Goal: Task Accomplishment & Management: Use online tool/utility

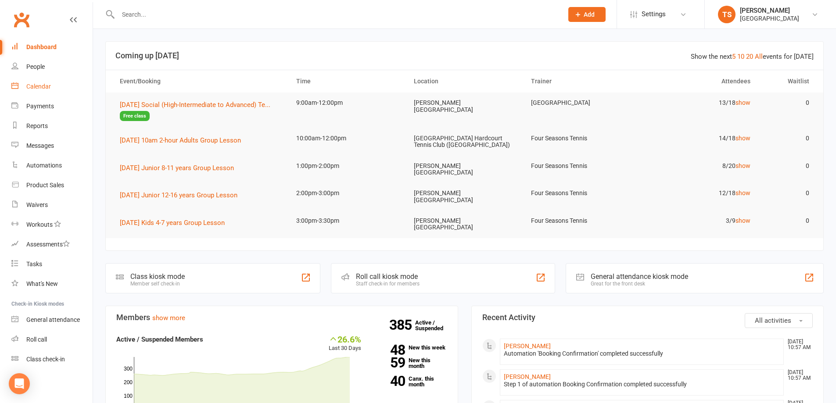
click at [40, 84] on div "Calendar" at bounding box center [38, 86] width 25 height 7
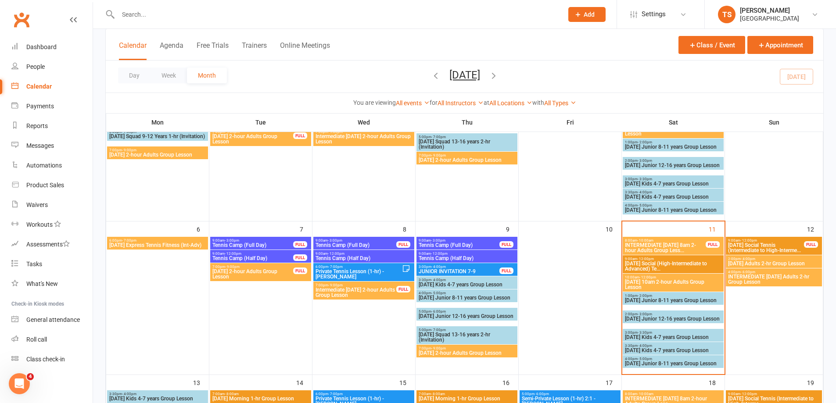
scroll to position [132, 0]
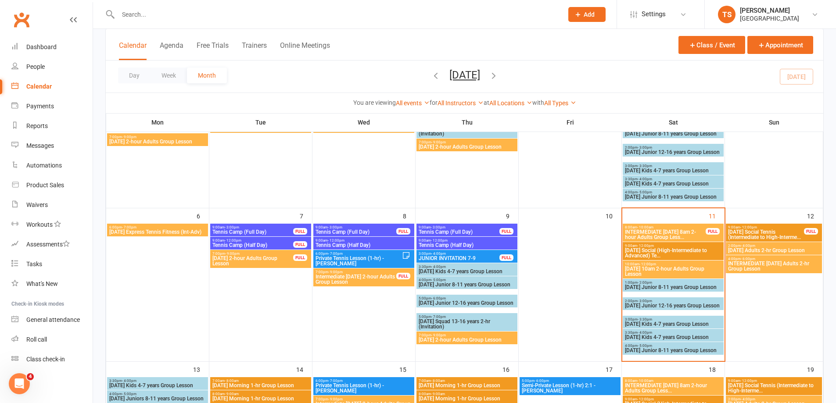
click at [766, 247] on span "2:00pm - 4:00pm" at bounding box center [774, 246] width 93 height 4
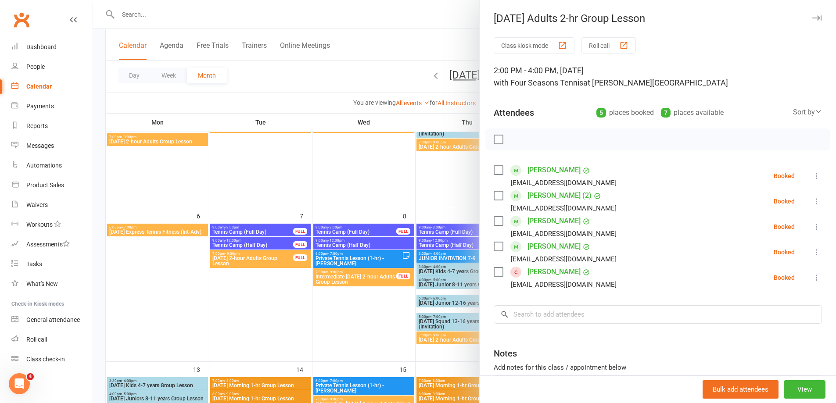
click at [349, 306] on div at bounding box center [464, 201] width 743 height 403
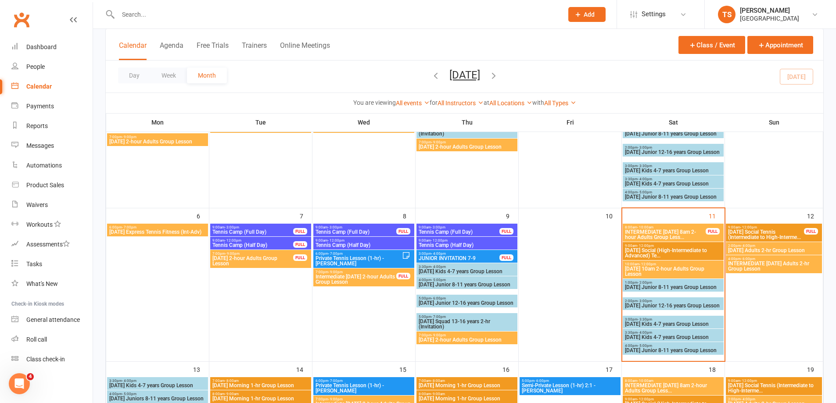
click at [755, 264] on span "INTERMEDIATE Sunday Adults 2-hr Group Lesson" at bounding box center [774, 266] width 93 height 11
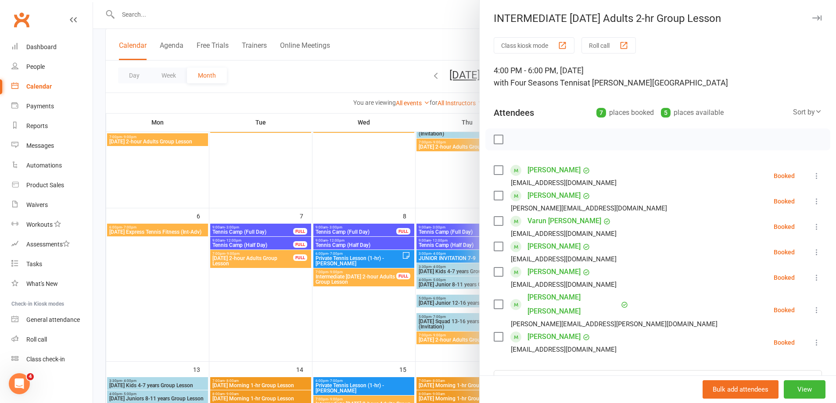
click at [342, 316] on div at bounding box center [464, 201] width 743 height 403
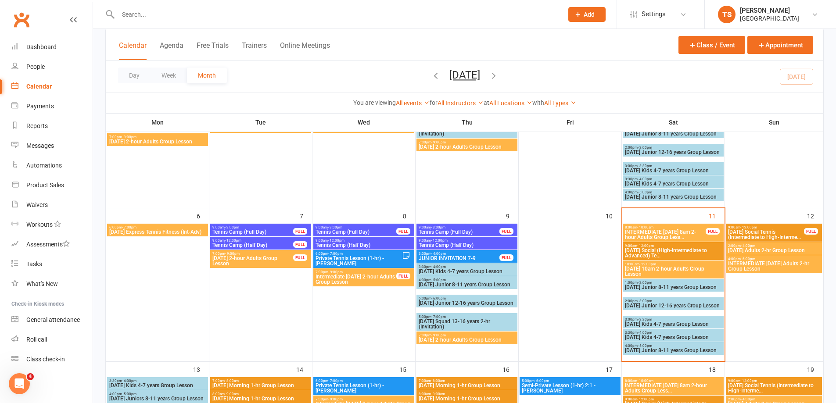
click at [120, 13] on input "text" at bounding box center [336, 14] width 442 height 12
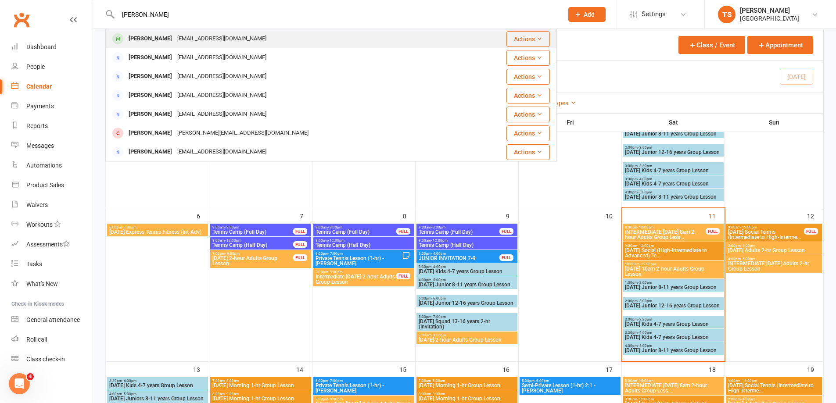
type input "jENNIFER lY"
click at [175, 42] on div "[EMAIL_ADDRESS][DOMAIN_NAME]" at bounding box center [222, 38] width 94 height 13
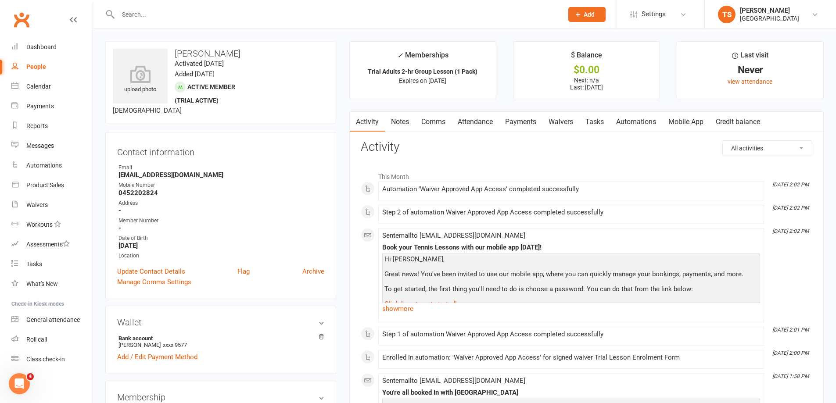
click at [527, 121] on link "Payments" at bounding box center [520, 122] width 43 height 20
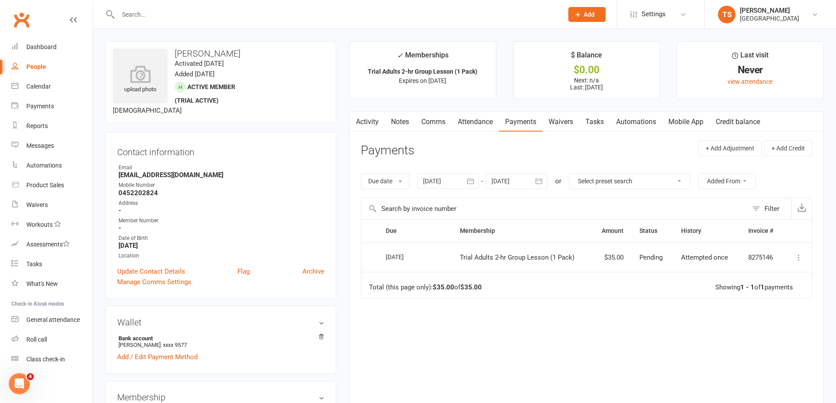
click at [561, 119] on link "Waivers" at bounding box center [561, 122] width 37 height 20
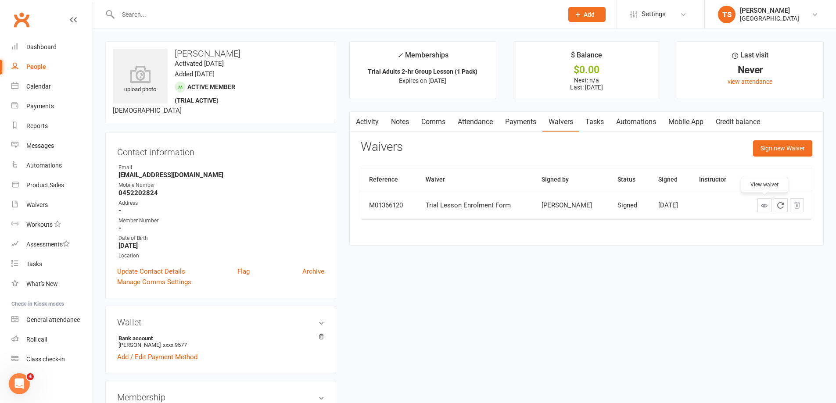
click at [762, 204] on icon at bounding box center [764, 205] width 7 height 7
click at [482, 123] on link "Attendance" at bounding box center [475, 122] width 47 height 20
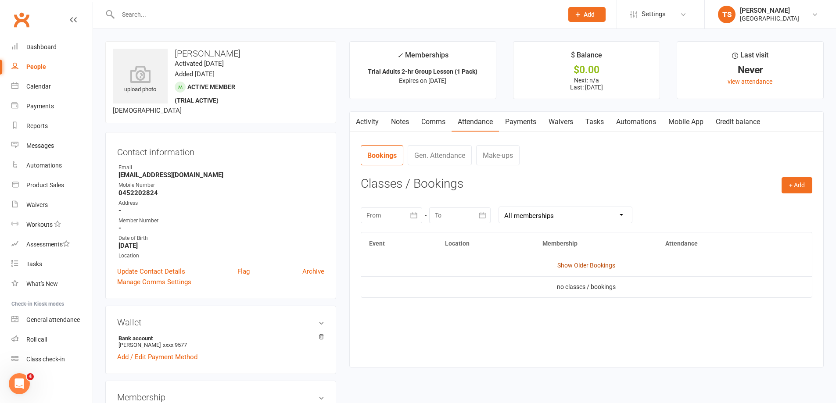
click at [582, 266] on link "Show Older Bookings" at bounding box center [586, 265] width 58 height 7
drag, startPoint x: 368, startPoint y: 118, endPoint x: 398, endPoint y: 139, distance: 36.6
click at [367, 118] on link "Activity" at bounding box center [367, 122] width 35 height 20
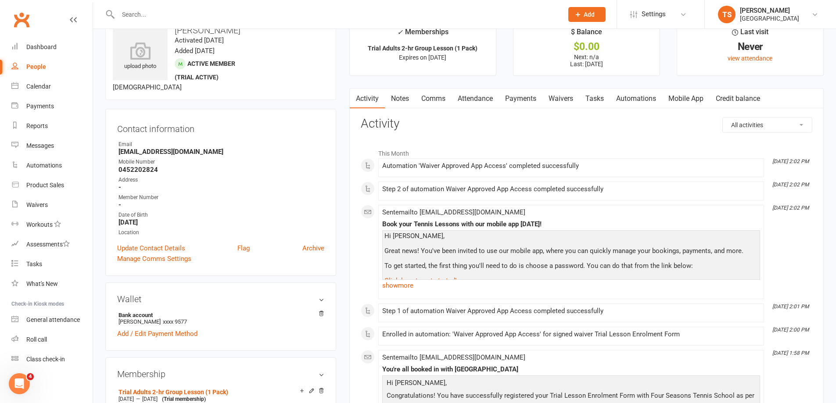
scroll to position [44, 0]
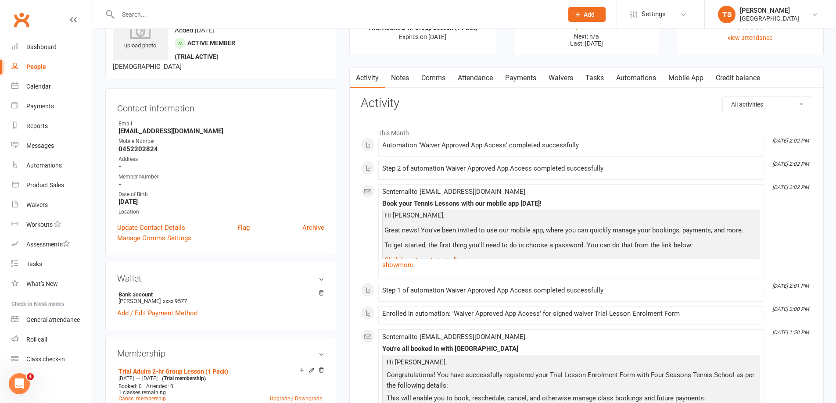
click at [401, 265] on link "show more" at bounding box center [571, 265] width 378 height 12
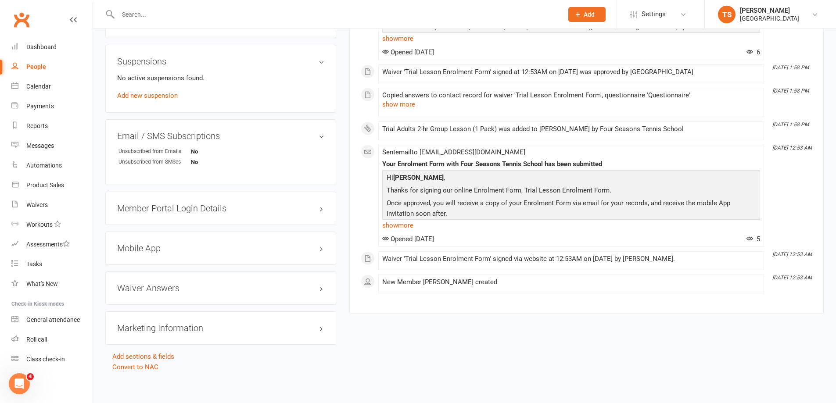
scroll to position [525, 0]
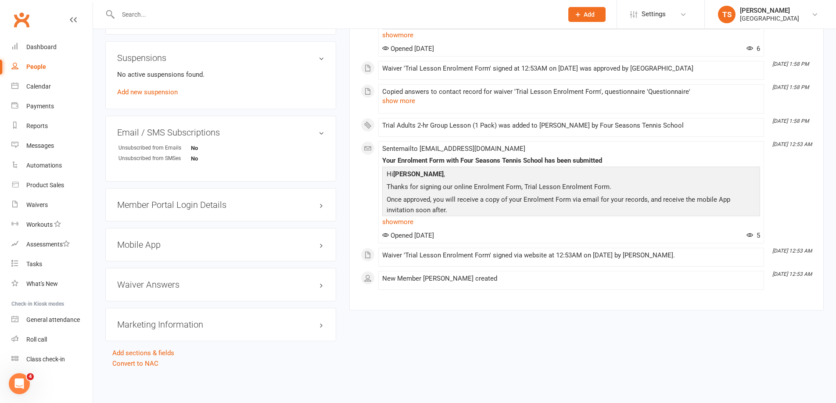
click at [402, 223] on link "show more" at bounding box center [571, 222] width 378 height 12
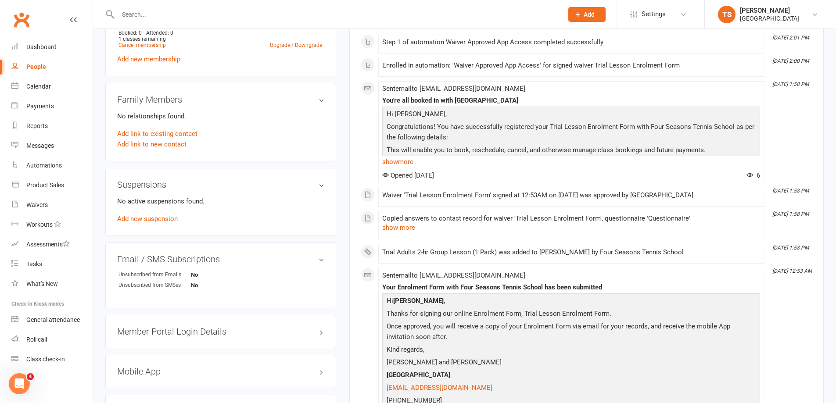
scroll to position [393, 0]
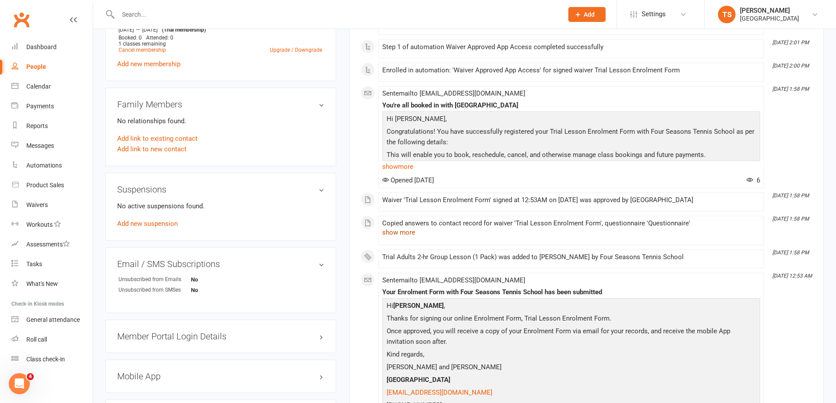
click at [401, 233] on button "show more" at bounding box center [398, 232] width 33 height 11
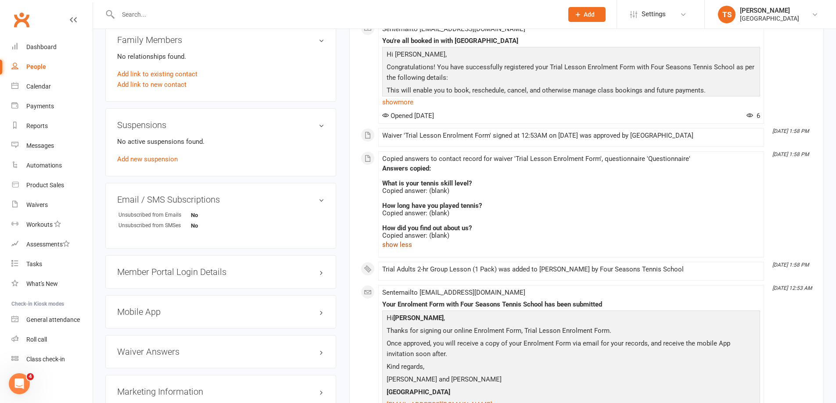
scroll to position [437, 0]
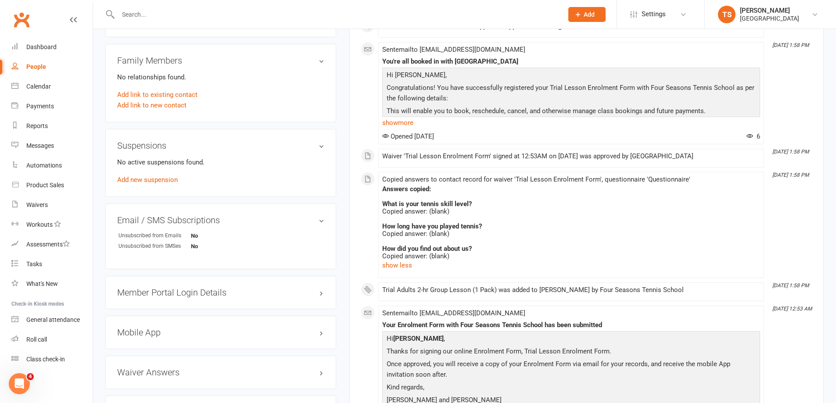
click at [399, 122] on link "show more" at bounding box center [571, 123] width 378 height 12
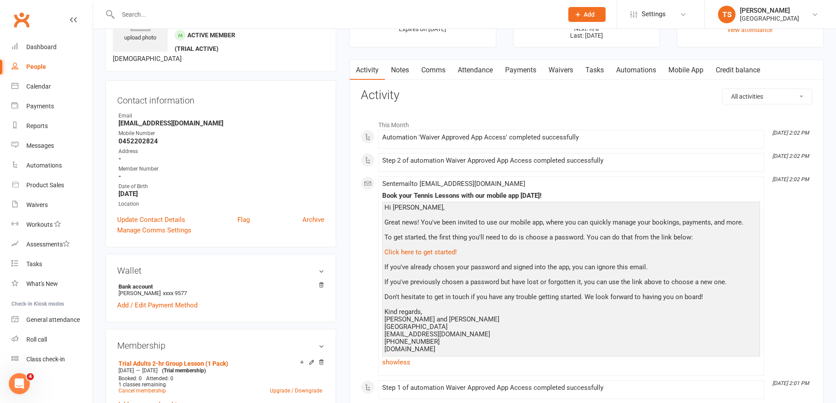
scroll to position [0, 0]
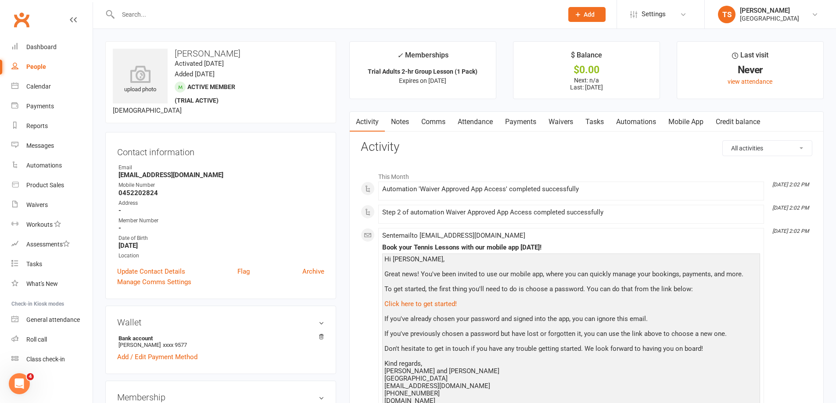
drag, startPoint x: 565, startPoint y: 121, endPoint x: 599, endPoint y: 140, distance: 38.3
click at [565, 121] on link "Waivers" at bounding box center [561, 122] width 37 height 20
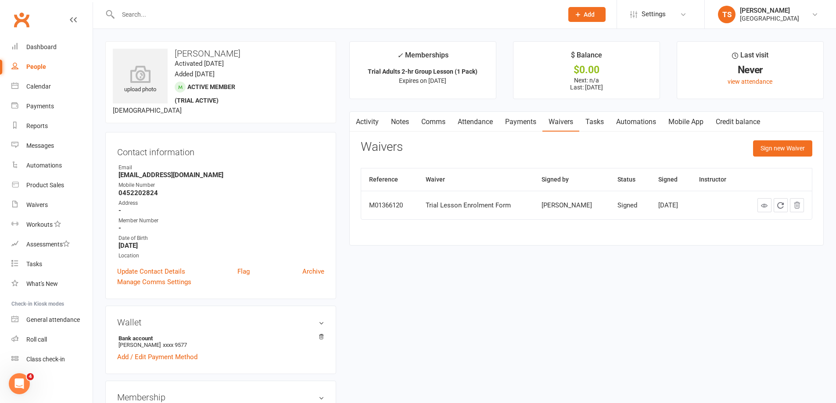
click at [701, 122] on link "Mobile App" at bounding box center [685, 122] width 47 height 20
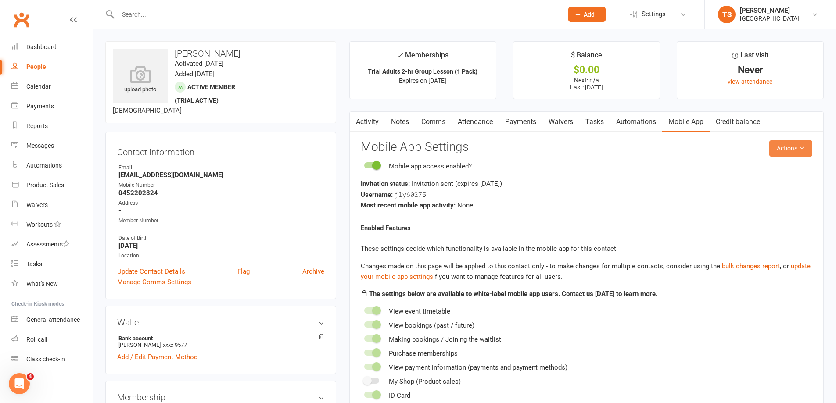
click at [799, 145] on icon at bounding box center [802, 148] width 6 height 6
click at [755, 167] on link "Send invitation email" at bounding box center [762, 169] width 87 height 18
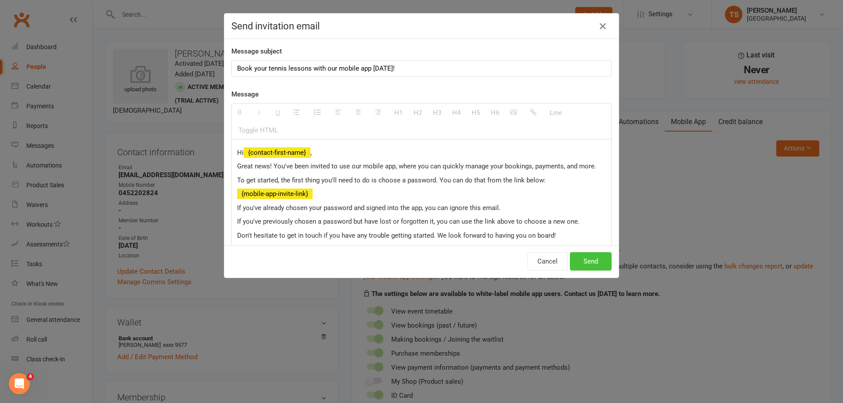
click at [594, 261] on button "Send" at bounding box center [591, 261] width 42 height 18
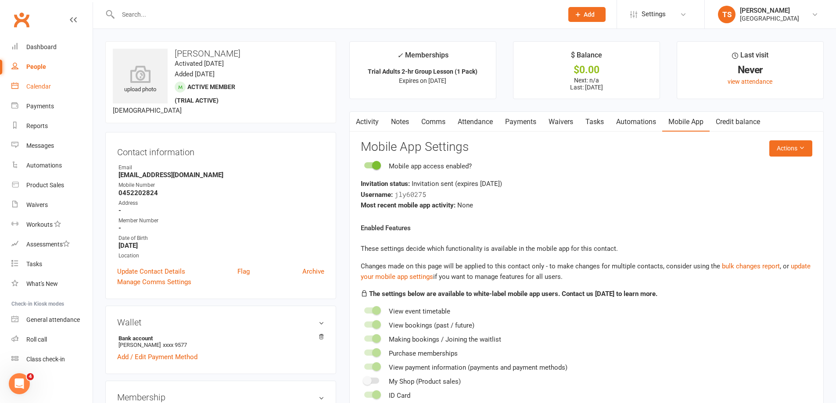
click at [38, 88] on div "Calendar" at bounding box center [38, 86] width 25 height 7
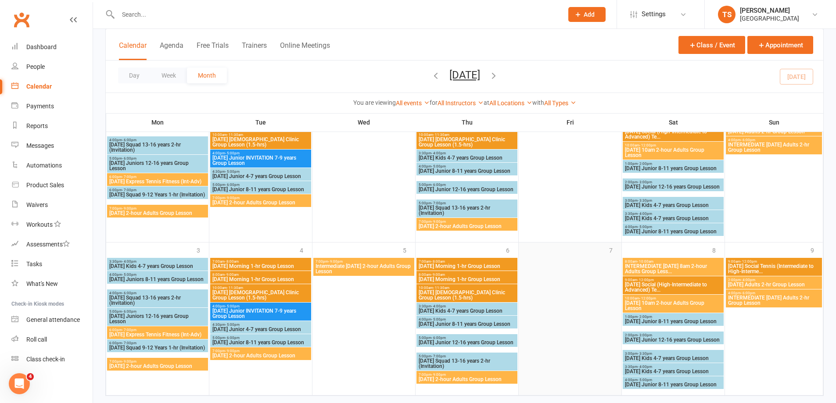
scroll to position [729, 0]
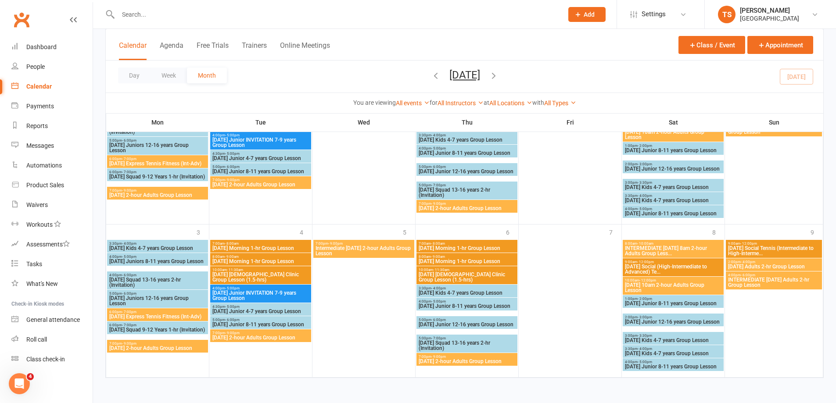
click at [499, 76] on icon "button" at bounding box center [494, 76] width 10 height 10
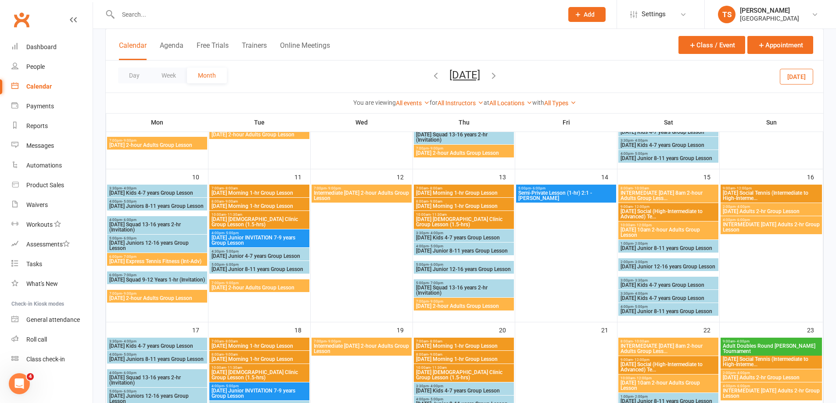
scroll to position [391, 0]
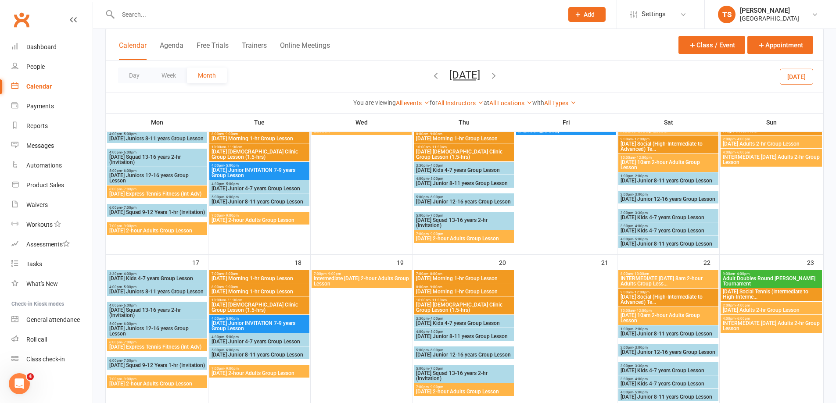
click at [776, 277] on span "Adult Doubles Round Robin Tournament" at bounding box center [772, 281] width 98 height 11
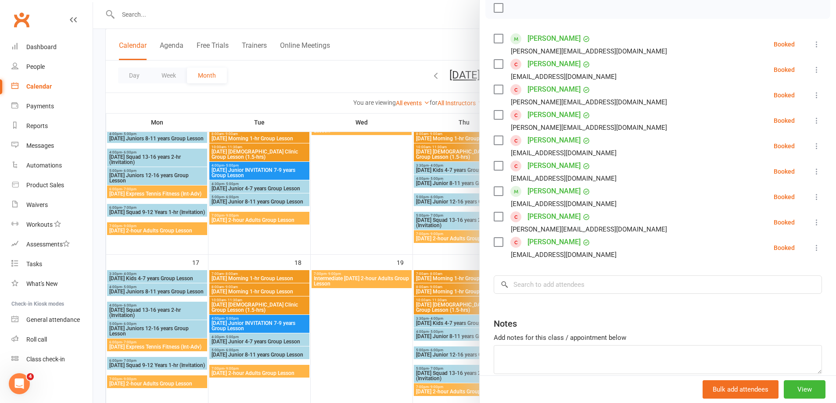
scroll to position [44, 0]
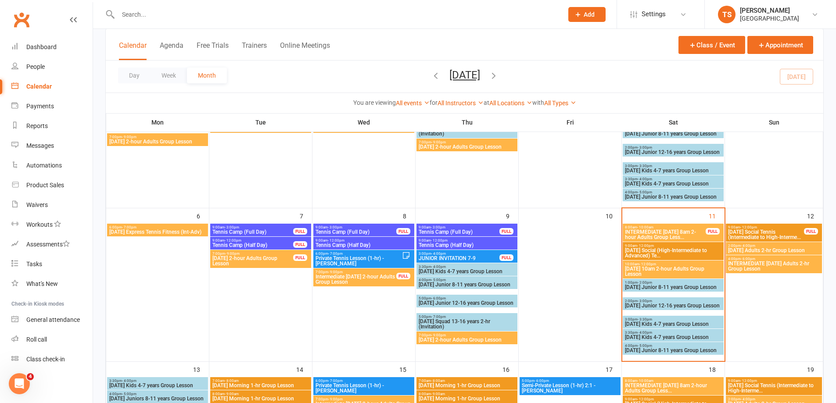
click at [747, 248] on span "Sunday Adults 2-hr Group Lesson" at bounding box center [774, 250] width 93 height 5
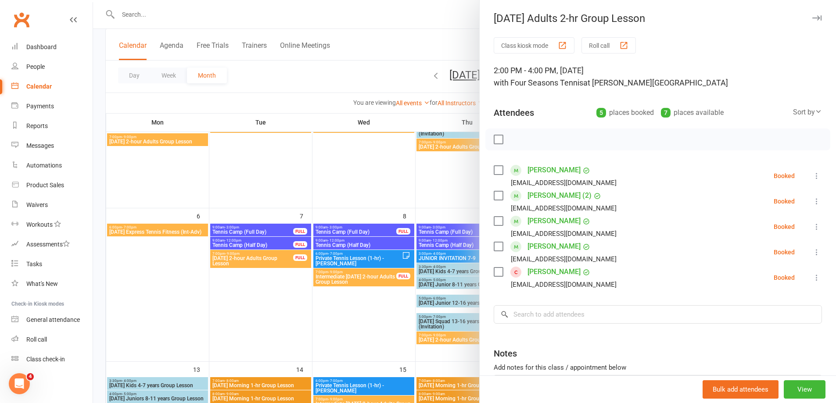
click at [373, 308] on div at bounding box center [464, 201] width 743 height 403
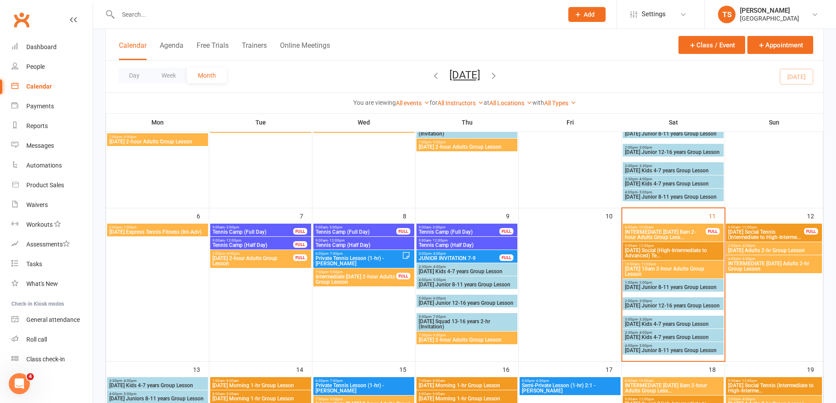
click at [773, 267] on span "INTERMEDIATE Sunday Adults 2-hr Group Lesson" at bounding box center [774, 266] width 93 height 11
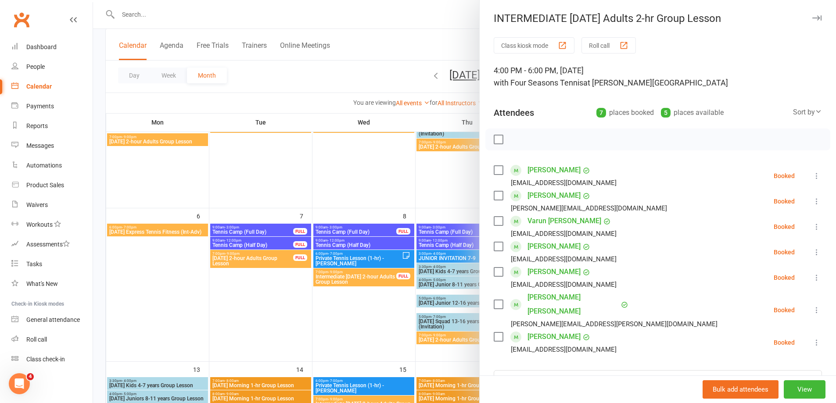
click at [372, 312] on div at bounding box center [464, 201] width 743 height 403
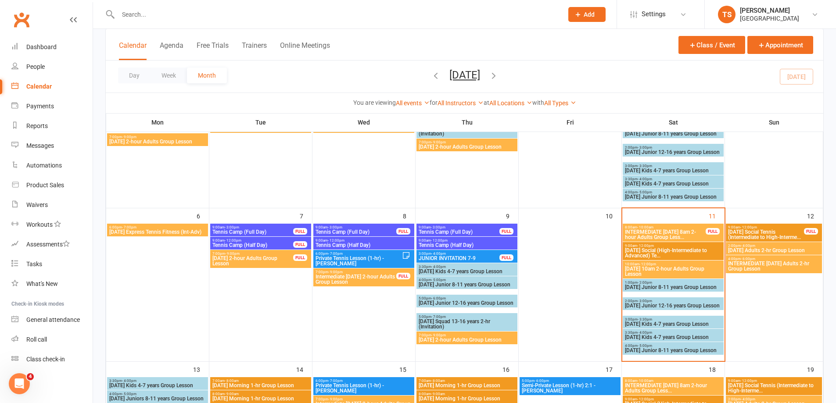
click at [773, 271] on span "INTERMEDIATE Sunday Adults 2-hr Group Lesson" at bounding box center [774, 266] width 93 height 11
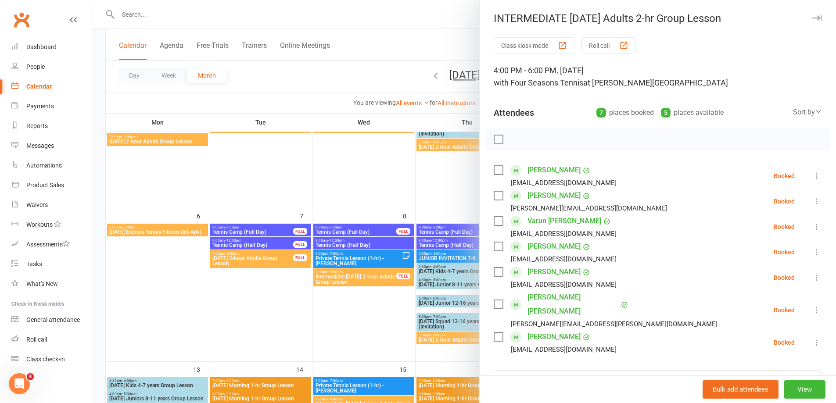
click at [356, 309] on div at bounding box center [464, 201] width 743 height 403
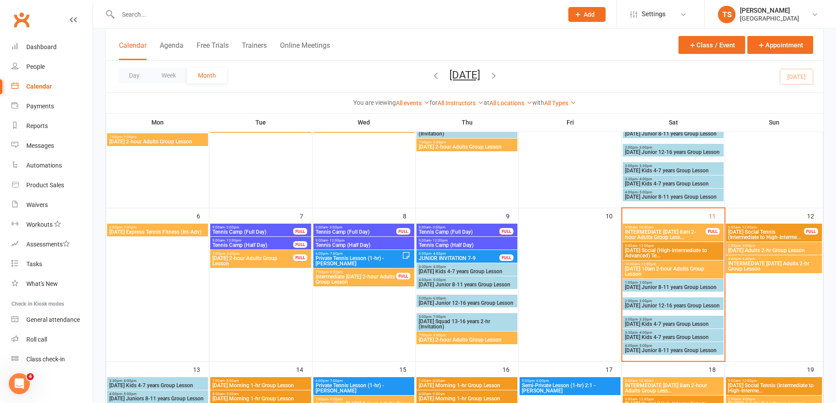
click at [776, 249] on span "Sunday Adults 2-hr Group Lesson" at bounding box center [774, 250] width 93 height 5
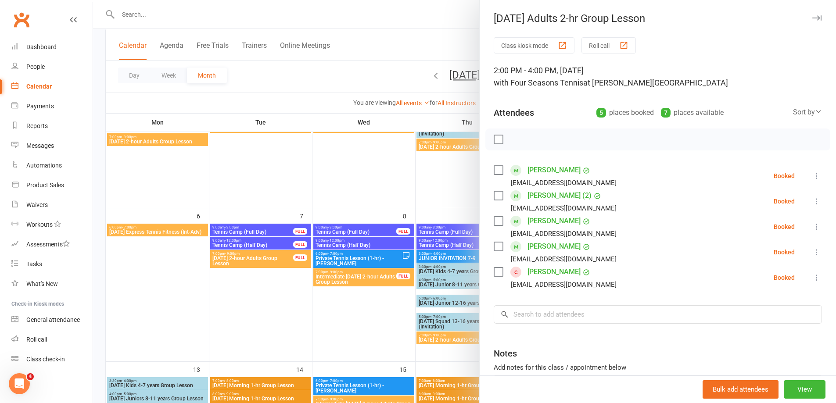
click at [362, 322] on div at bounding box center [464, 201] width 743 height 403
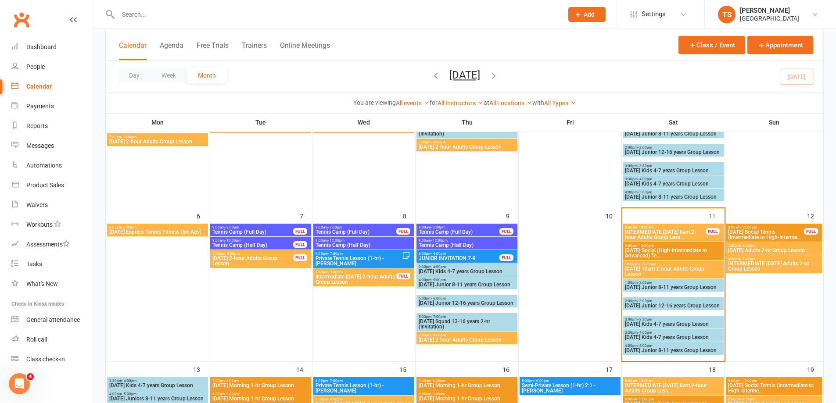
click at [768, 251] on span "Sunday Adults 2-hr Group Lesson" at bounding box center [774, 250] width 93 height 5
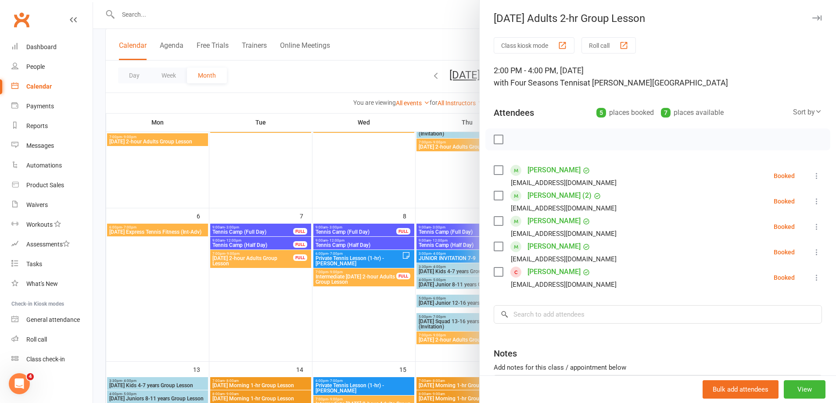
click at [367, 312] on div at bounding box center [464, 201] width 743 height 403
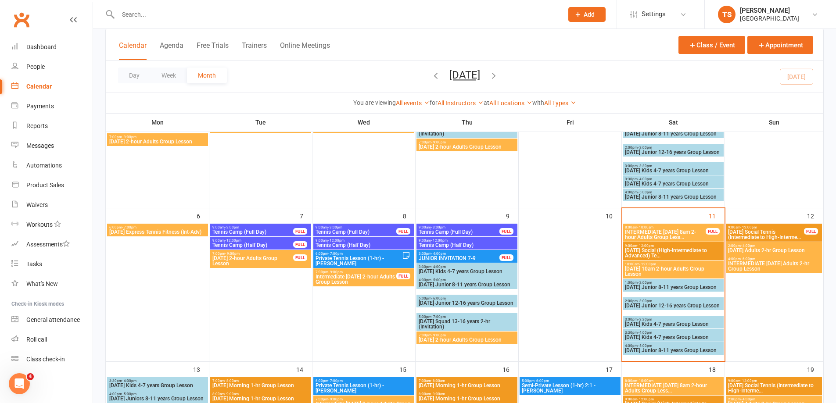
click at [750, 265] on span "INTERMEDIATE Sunday Adults 2-hr Group Lesson" at bounding box center [774, 266] width 93 height 11
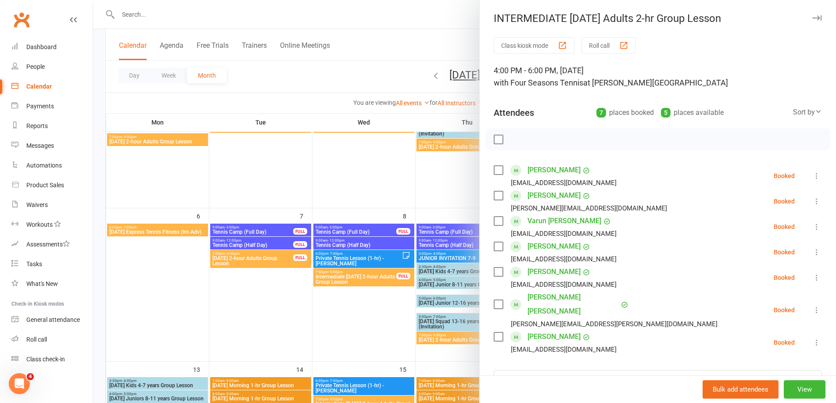
drag, startPoint x: 380, startPoint y: 331, endPoint x: 383, endPoint y: 326, distance: 5.5
click at [379, 329] on div at bounding box center [464, 201] width 743 height 403
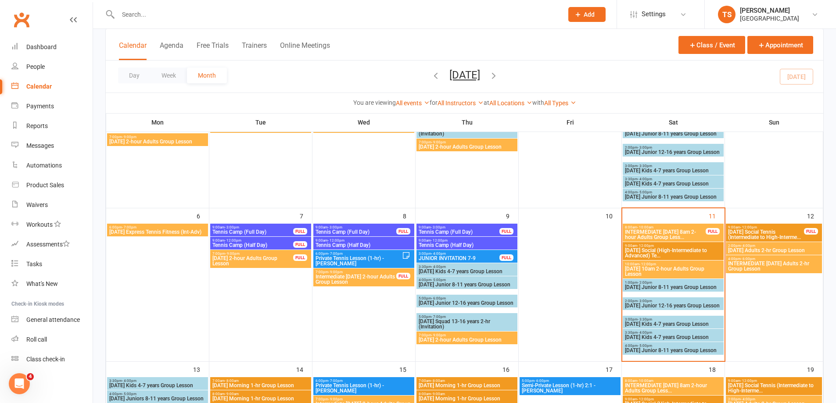
click at [771, 248] on span "Sunday Adults 2-hr Group Lesson" at bounding box center [774, 250] width 93 height 5
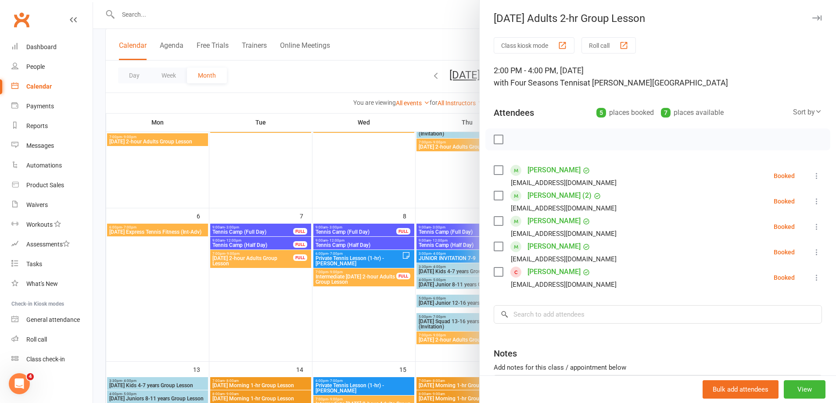
drag, startPoint x: 378, startPoint y: 317, endPoint x: 383, endPoint y: 309, distance: 9.3
click at [378, 313] on div at bounding box center [464, 201] width 743 height 403
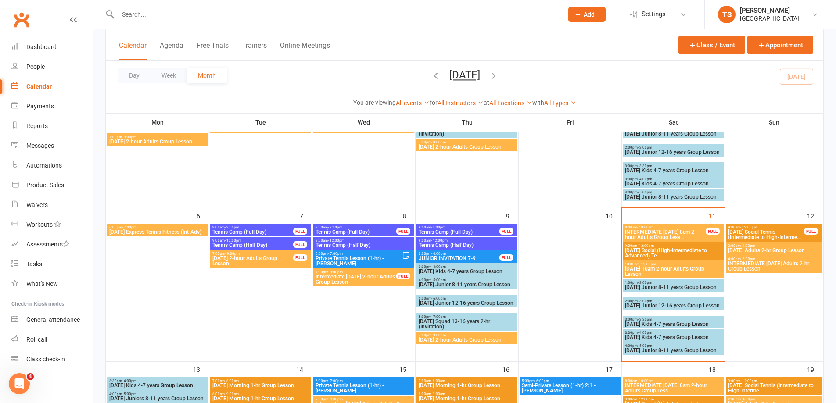
click at [756, 263] on span "INTERMEDIATE Sunday Adults 2-hr Group Lesson" at bounding box center [774, 266] width 93 height 11
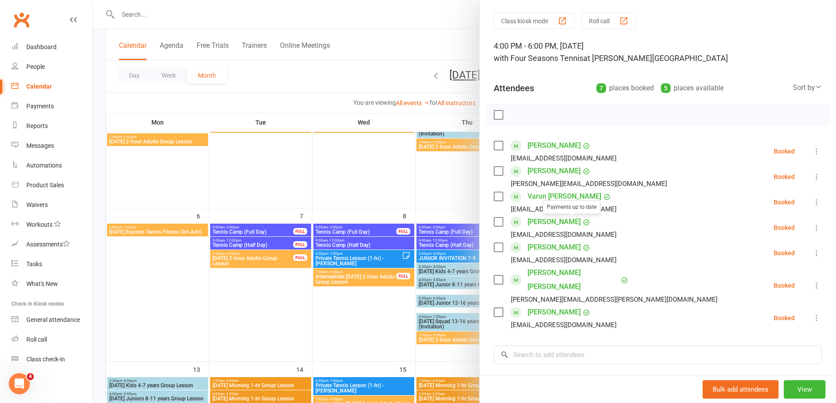
scroll to position [44, 0]
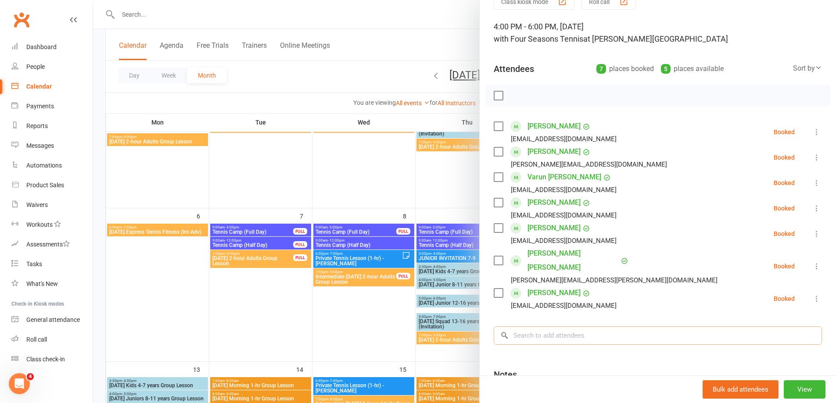
drag, startPoint x: 538, startPoint y: 313, endPoint x: 522, endPoint y: 322, distance: 17.5
click at [529, 327] on input "search" at bounding box center [658, 336] width 328 height 18
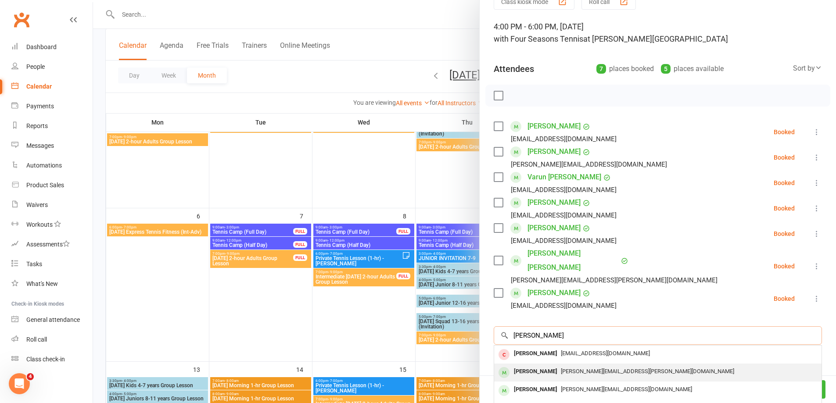
type input "Anna"
click at [561, 368] on span "anna.a.valova@gmail.com" at bounding box center [647, 371] width 173 height 7
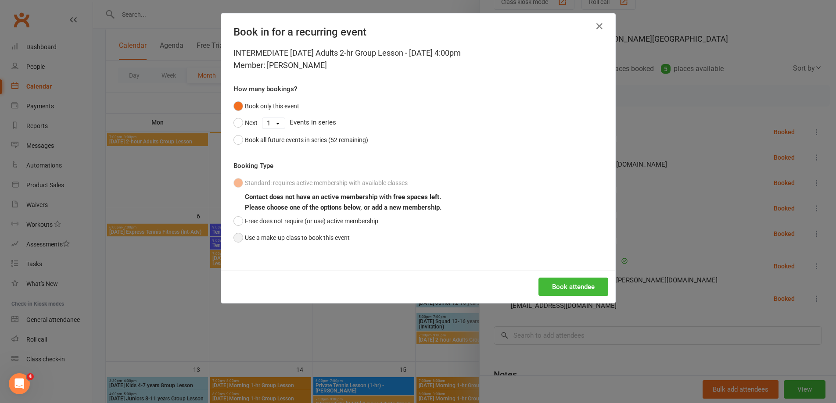
drag, startPoint x: 238, startPoint y: 237, endPoint x: 248, endPoint y: 243, distance: 12.2
click at [237, 237] on button "Use a make-up class to book this event" at bounding box center [292, 238] width 116 height 17
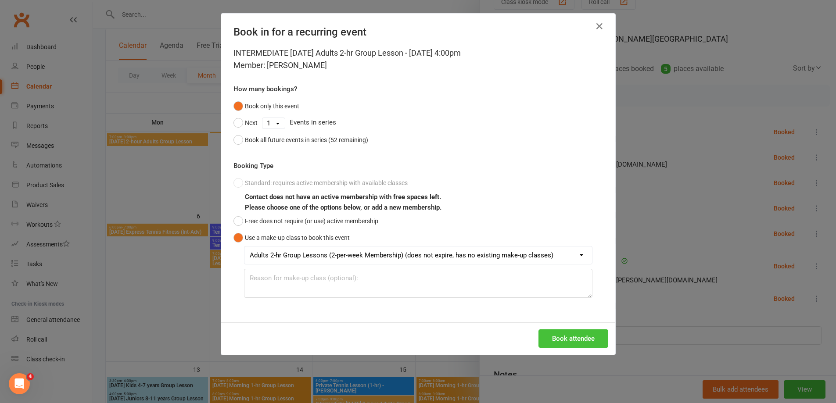
click at [548, 338] on button "Book attendee" at bounding box center [574, 339] width 70 height 18
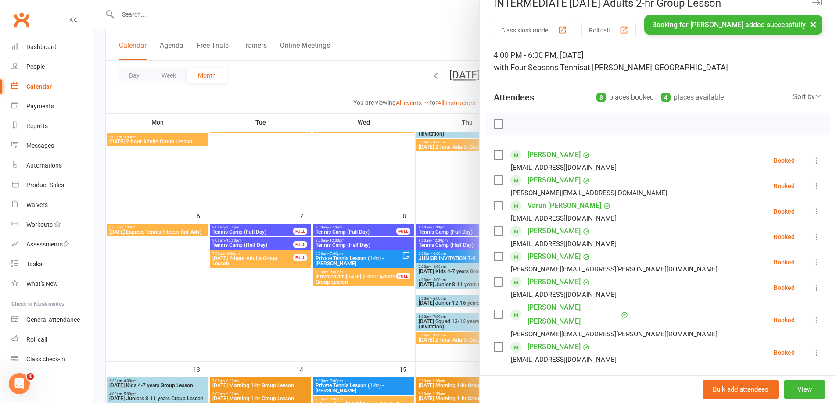
scroll to position [0, 0]
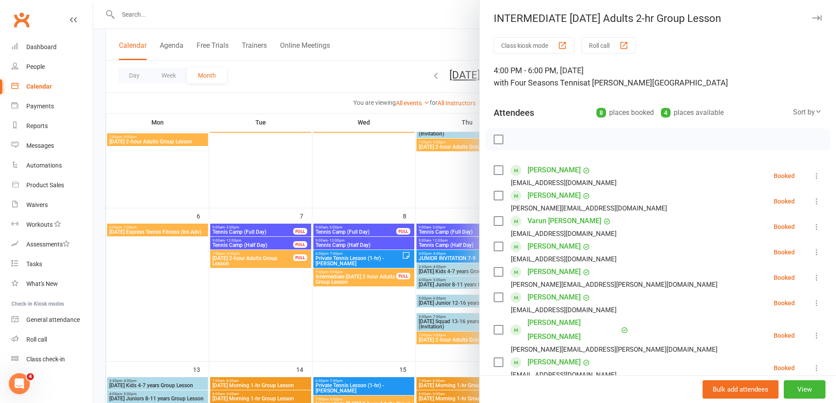
click at [367, 316] on div at bounding box center [464, 201] width 743 height 403
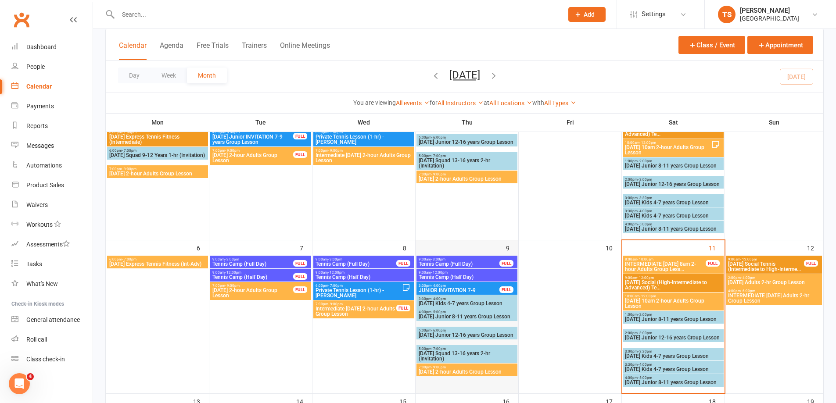
scroll to position [88, 0]
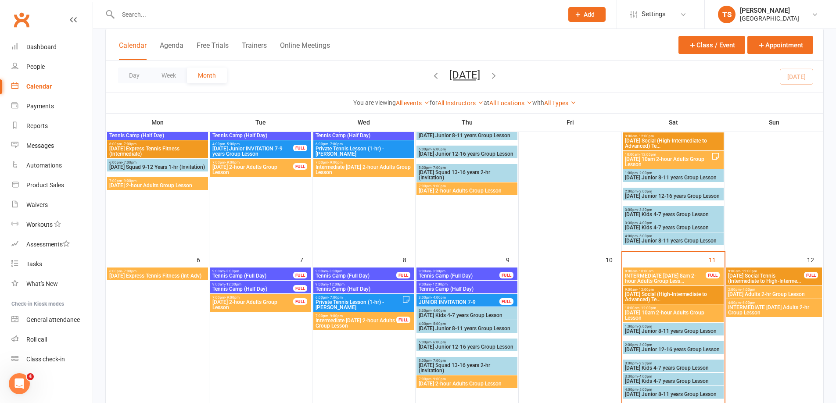
click at [343, 305] on span "Private Tennis Lesson (1-hr) - Harrison Fleming" at bounding box center [358, 305] width 87 height 11
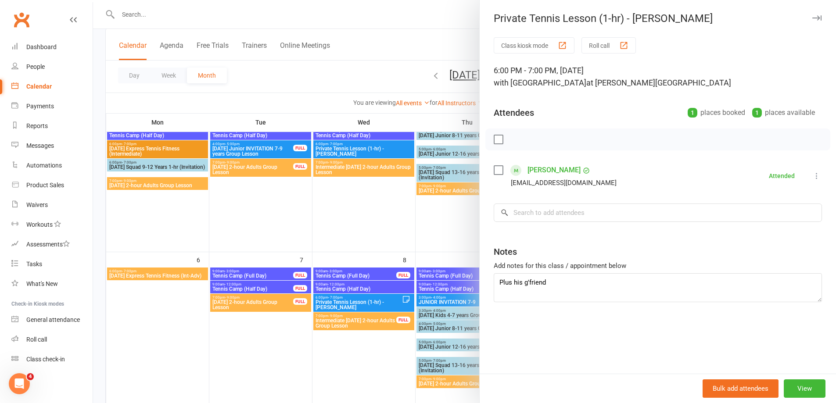
click at [442, 303] on div at bounding box center [464, 201] width 743 height 403
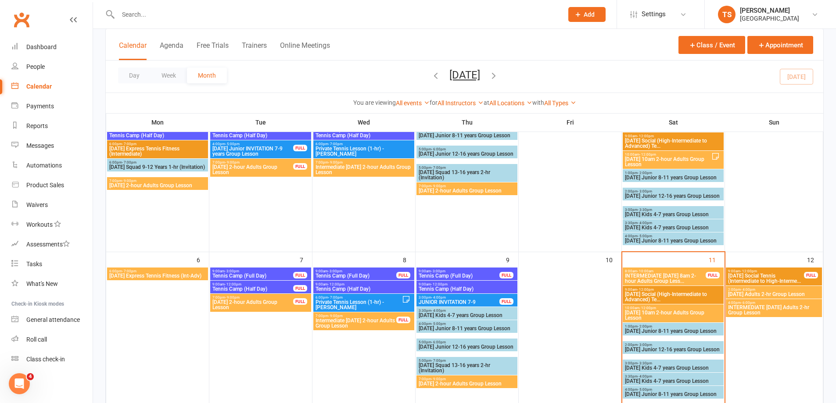
click at [441, 303] on span "JUNIOR INVITATION 7-9" at bounding box center [459, 302] width 82 height 5
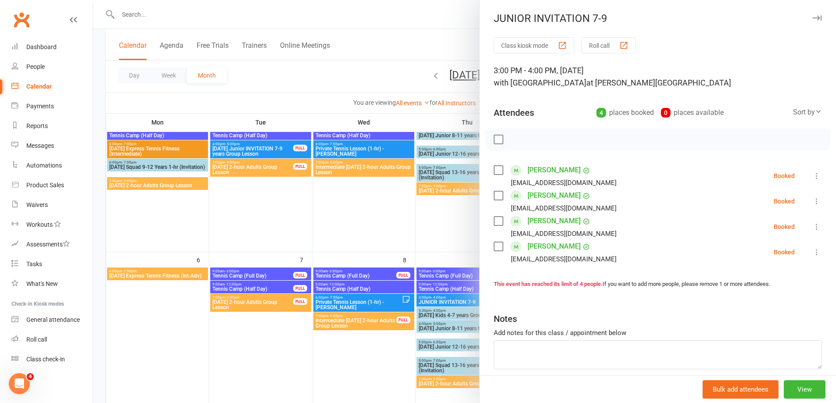
click at [497, 140] on label at bounding box center [498, 139] width 9 height 9
click at [515, 139] on icon "button" at bounding box center [518, 140] width 10 height 10
click at [241, 298] on div at bounding box center [464, 201] width 743 height 403
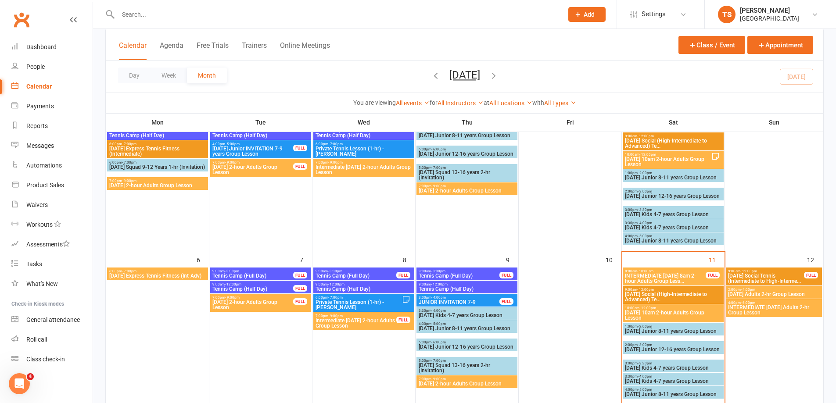
click at [267, 298] on span "7:00pm - 9:00pm" at bounding box center [253, 298] width 82 height 4
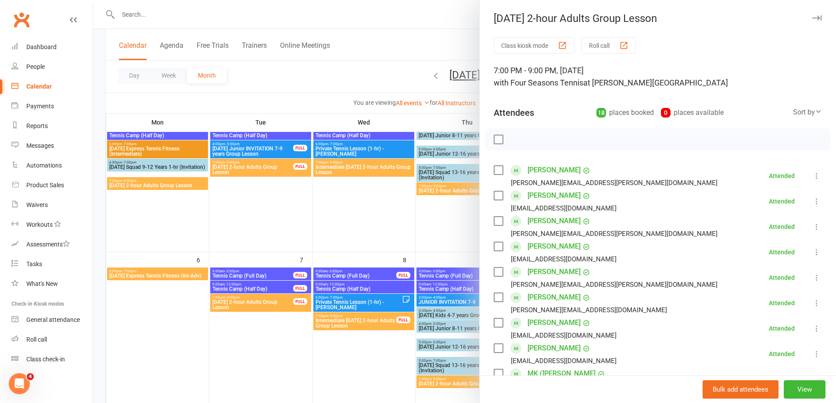
drag, startPoint x: 348, startPoint y: 356, endPoint x: 346, endPoint y: 352, distance: 4.7
click at [347, 355] on div at bounding box center [464, 201] width 743 height 403
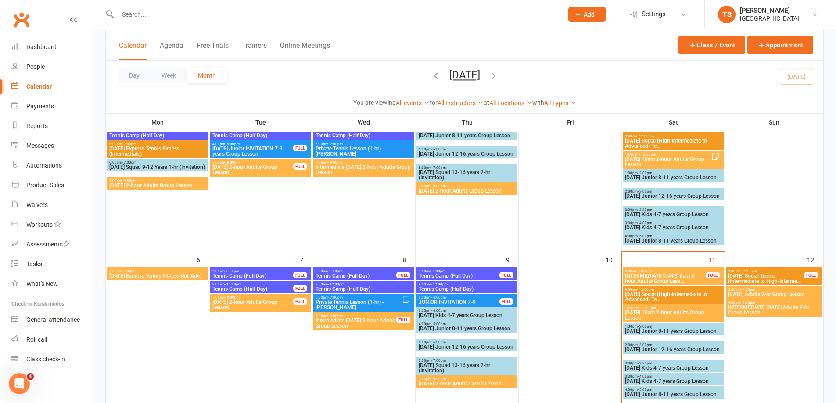
click at [356, 321] on span "Intermediate Wednesday 2-hour Adults Group Lesson" at bounding box center [356, 323] width 82 height 11
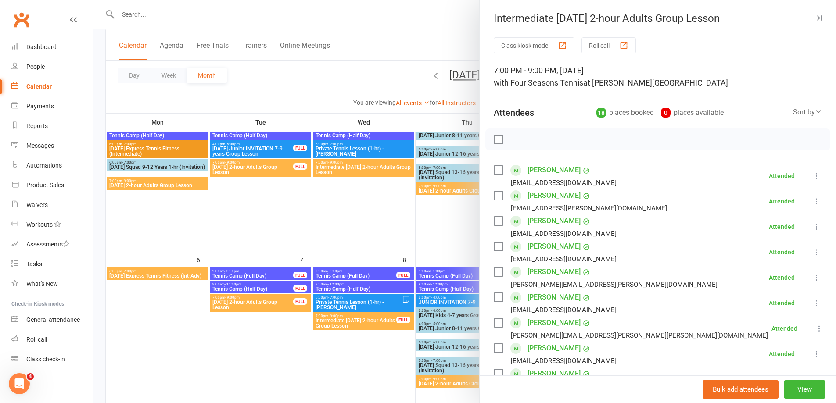
drag, startPoint x: 341, startPoint y: 370, endPoint x: 345, endPoint y: 367, distance: 5.6
click at [344, 367] on div at bounding box center [464, 201] width 743 height 403
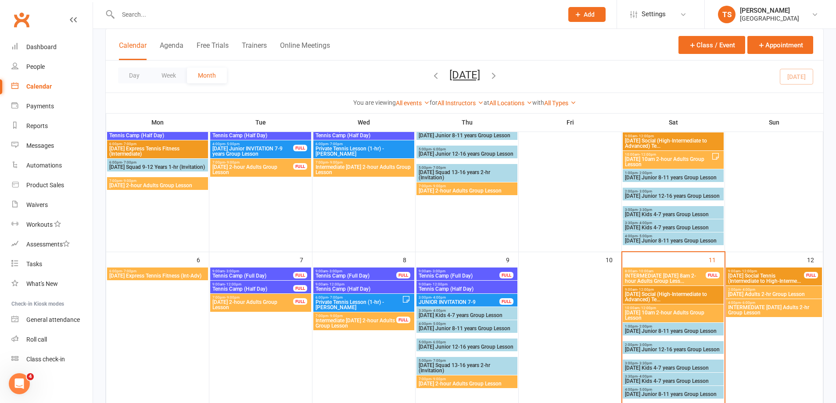
click at [453, 385] on span "Thursday 2-hour Adults Group Lesson" at bounding box center [466, 383] width 97 height 5
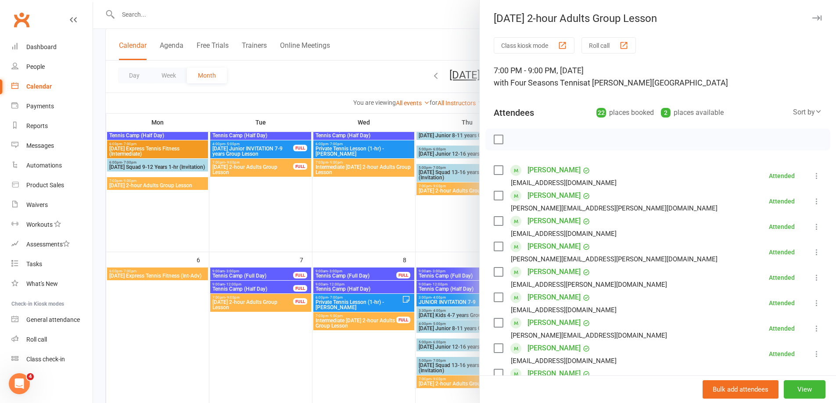
drag, startPoint x: 353, startPoint y: 376, endPoint x: 363, endPoint y: 367, distance: 12.7
click at [353, 375] on div at bounding box center [464, 201] width 743 height 403
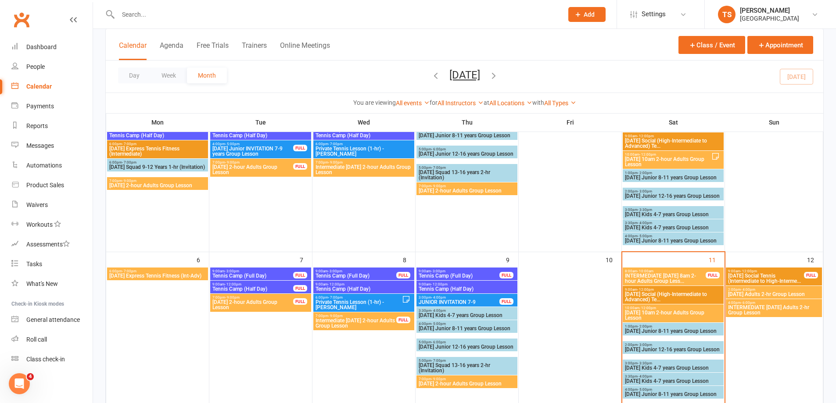
click at [658, 280] on span "INTERMEDIATE Saturday 8am 2-hour Adults Group Less..." at bounding box center [666, 278] width 82 height 11
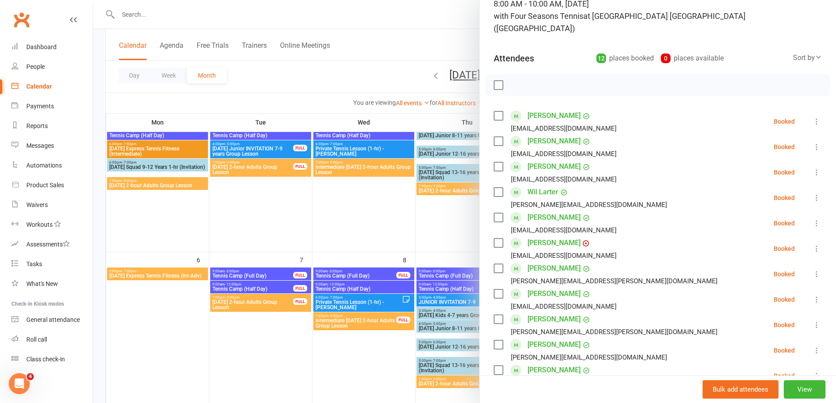
scroll to position [44, 0]
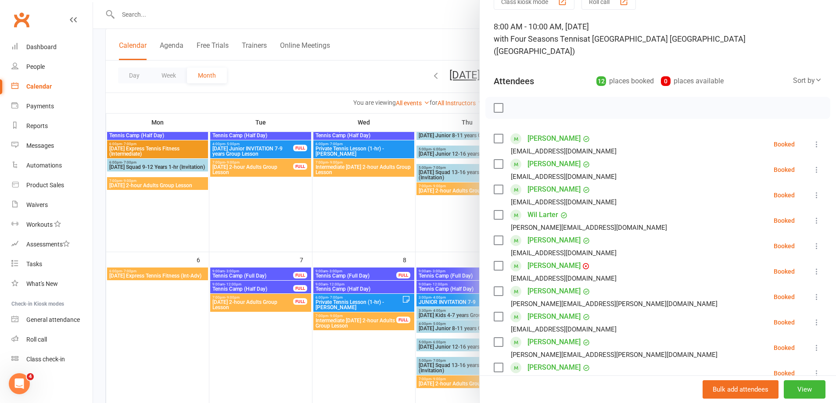
drag, startPoint x: 493, startPoint y: 94, endPoint x: 507, endPoint y: 101, distance: 16.3
click at [494, 104] on label at bounding box center [498, 108] width 9 height 9
click at [513, 103] on icon "button" at bounding box center [518, 108] width 10 height 10
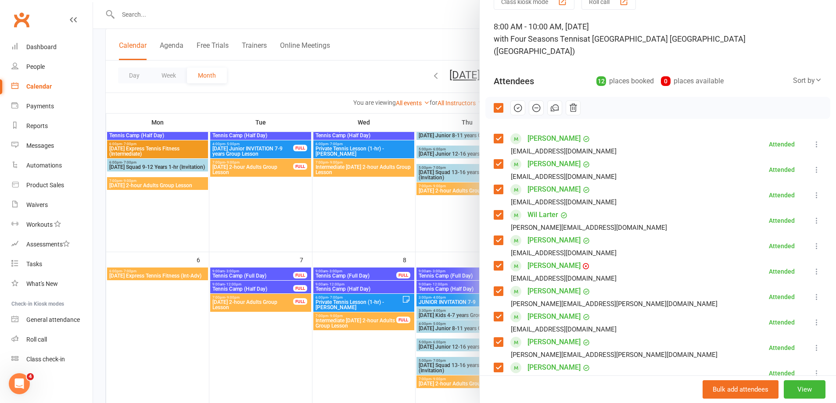
drag, startPoint x: 382, startPoint y: 348, endPoint x: 392, endPoint y: 348, distance: 9.7
click at [377, 344] on div at bounding box center [464, 201] width 743 height 403
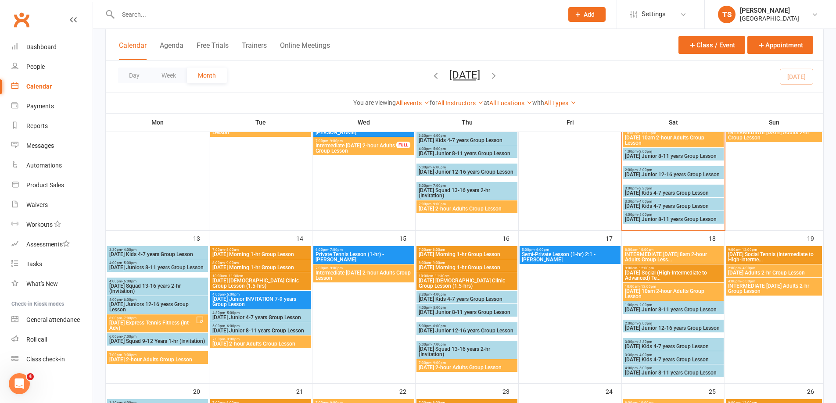
scroll to position [263, 0]
click at [156, 320] on span "Monday Express Tennis Fitness (Int-Adv)" at bounding box center [152, 325] width 87 height 11
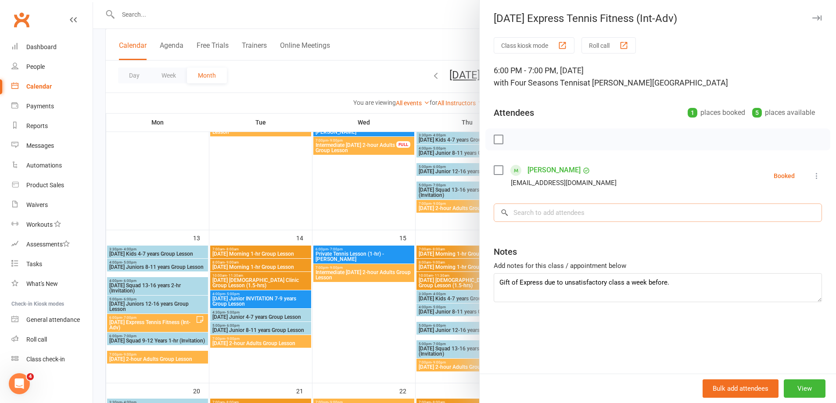
click at [520, 217] on input "search" at bounding box center [658, 213] width 328 height 18
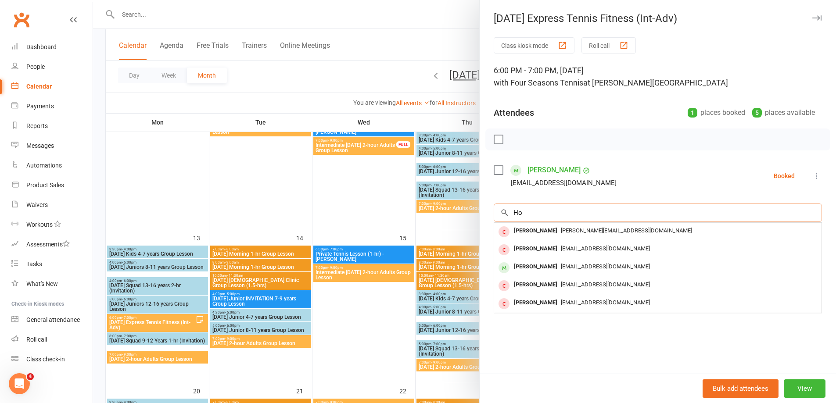
click at [511, 210] on input "Ho" at bounding box center [658, 213] width 328 height 18
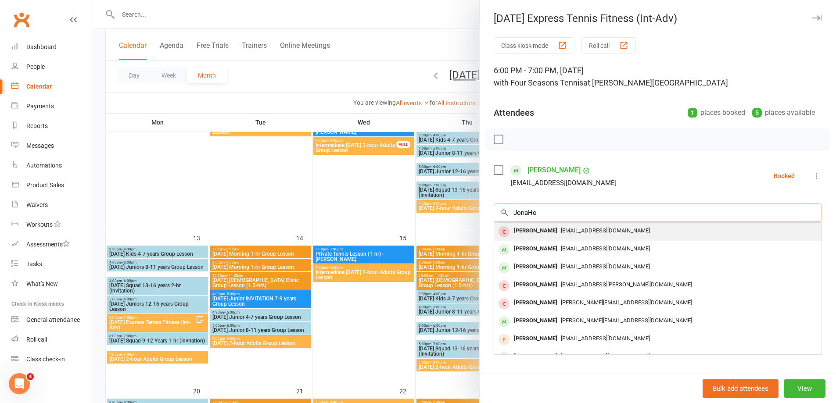
type input "JonaHo"
drag, startPoint x: 545, startPoint y: 232, endPoint x: 540, endPoint y: 230, distance: 4.7
click at [540, 230] on div "Jonathan Ho" at bounding box center [536, 231] width 50 height 13
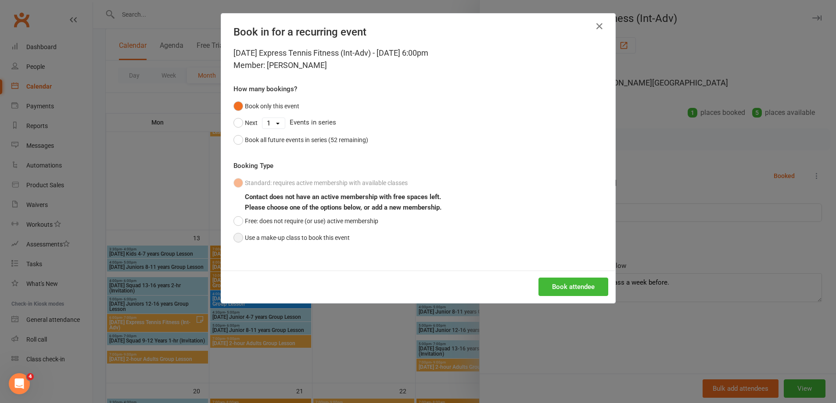
click at [240, 237] on button "Use a make-up class to book this event" at bounding box center [292, 238] width 116 height 17
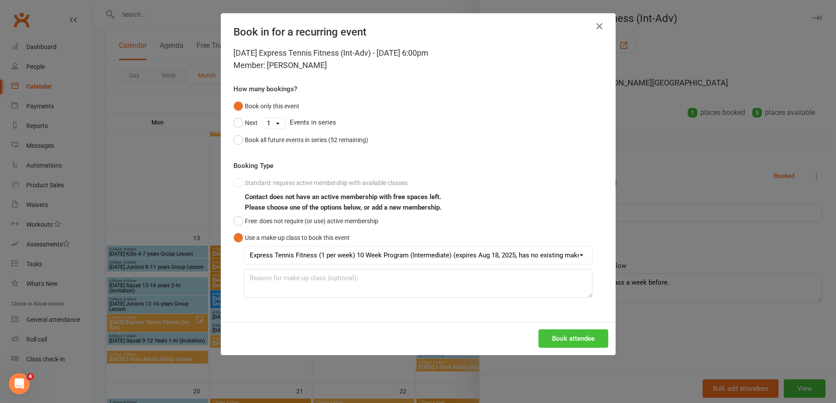
click at [558, 343] on button "Book attendee" at bounding box center [574, 339] width 70 height 18
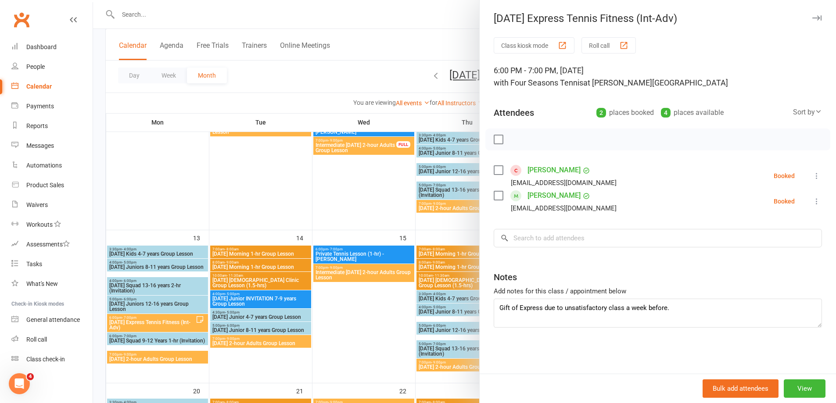
click at [555, 170] on link "Jonathan Ho" at bounding box center [554, 170] width 53 height 14
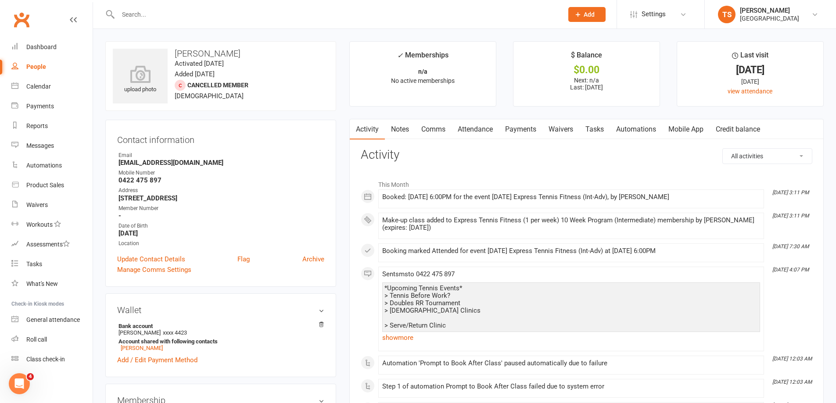
drag, startPoint x: 398, startPoint y: 124, endPoint x: 410, endPoint y: 128, distance: 13.1
click at [399, 125] on link "Notes" at bounding box center [400, 129] width 30 height 20
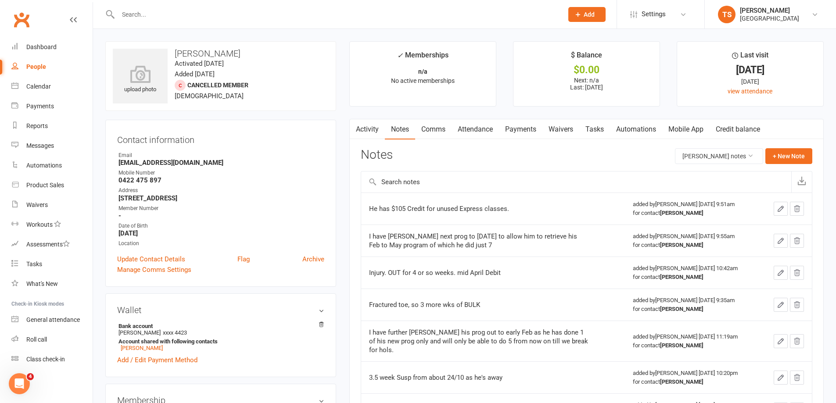
click at [479, 128] on link "Attendance" at bounding box center [475, 129] width 47 height 20
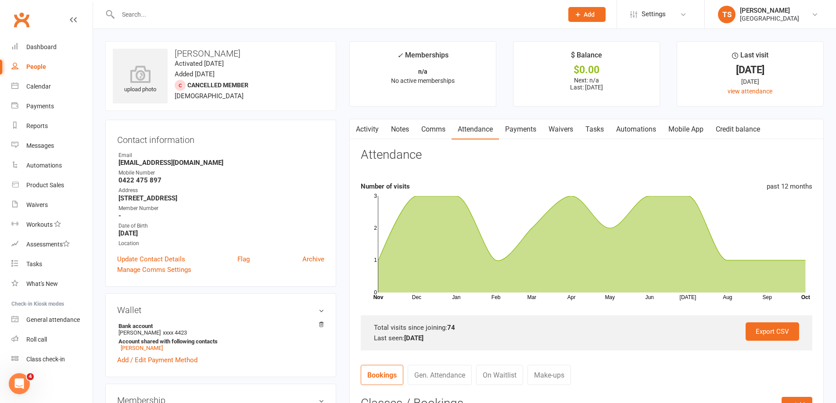
click at [523, 130] on link "Payments" at bounding box center [520, 129] width 43 height 20
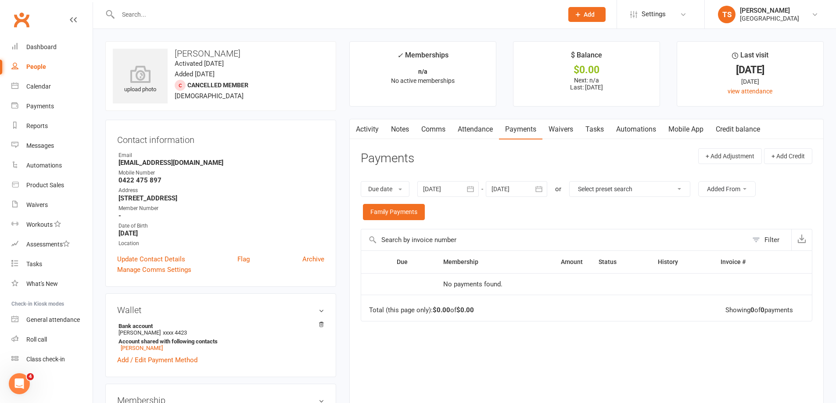
drag, startPoint x: 486, startPoint y: 128, endPoint x: 491, endPoint y: 133, distance: 6.8
click at [485, 128] on link "Attendance" at bounding box center [475, 129] width 47 height 20
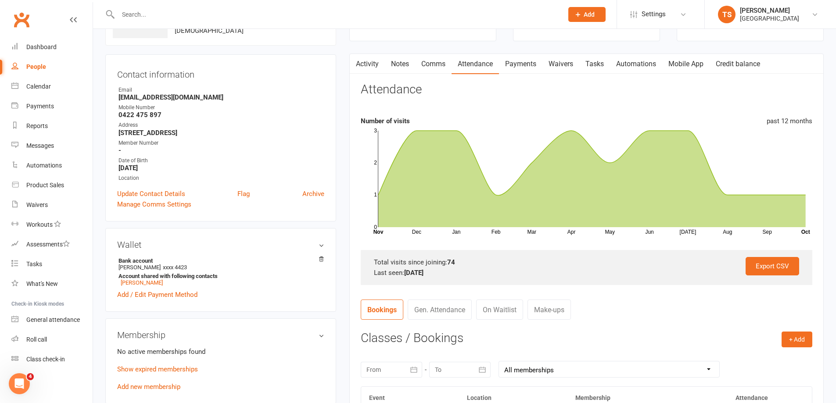
scroll to position [132, 0]
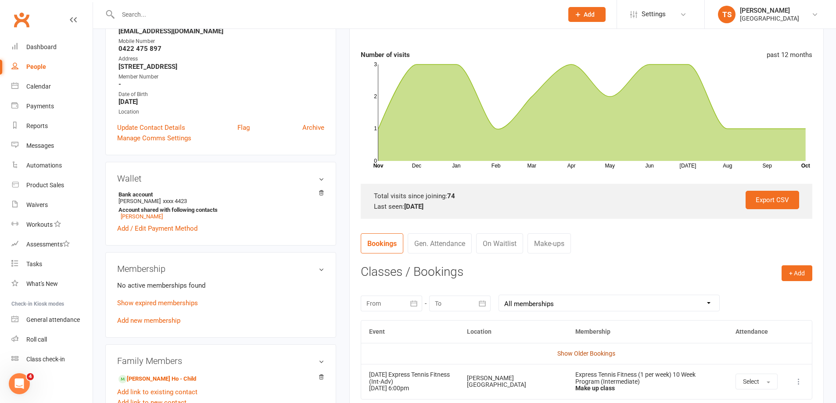
click at [587, 353] on link "Show Older Bookings" at bounding box center [586, 353] width 58 height 7
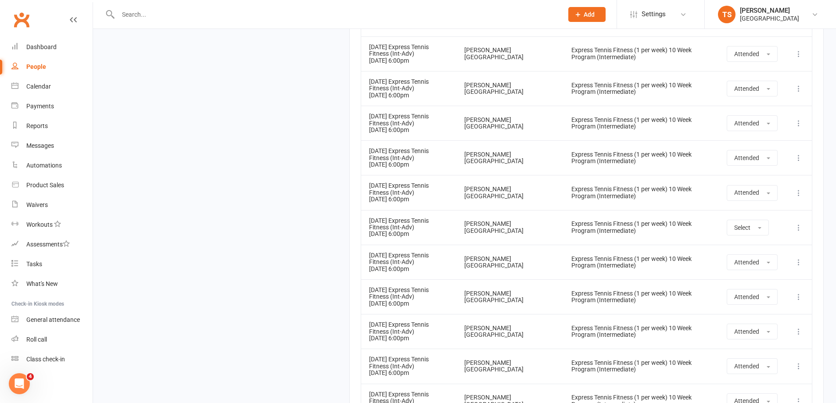
scroll to position [2862, 0]
